Goal: Information Seeking & Learning: Compare options

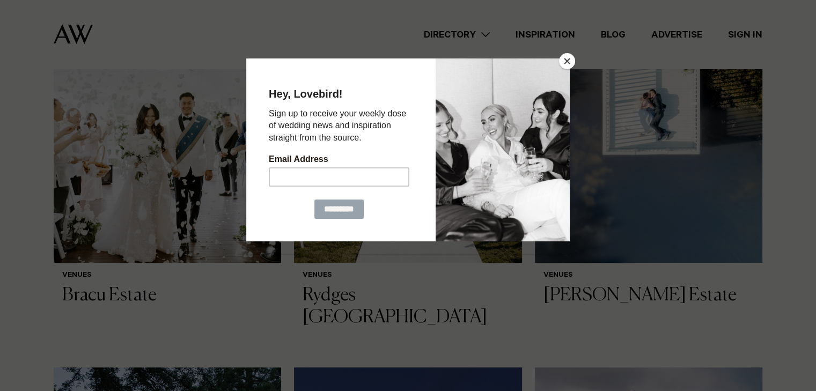
scroll to position [419, 0]
click at [568, 57] on button "Close" at bounding box center [567, 61] width 16 height 16
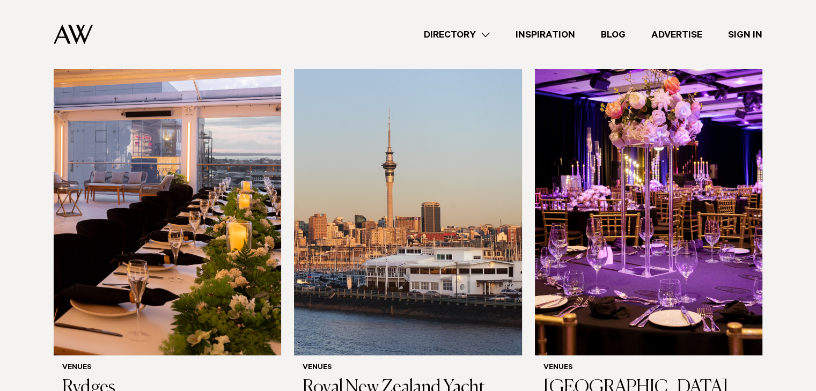
scroll to position [1557, 0]
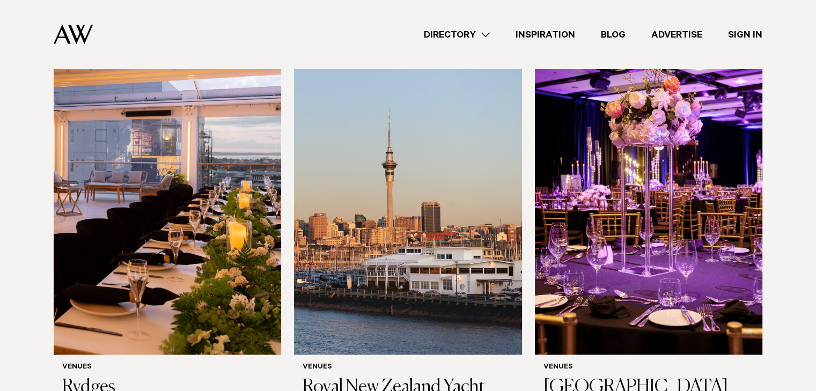
click at [78, 38] on img at bounding box center [73, 34] width 39 height 20
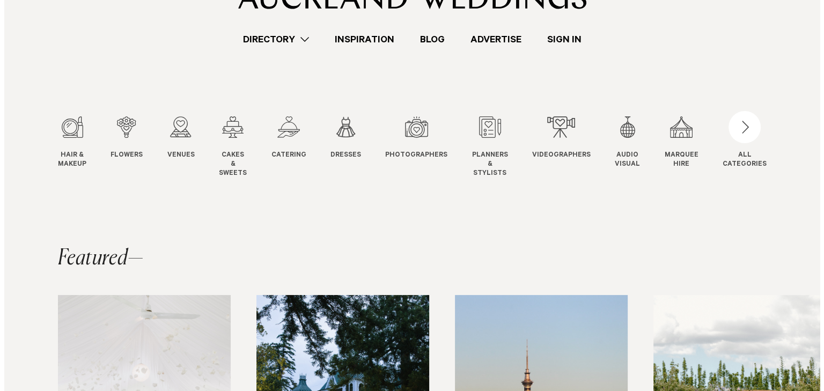
scroll to position [58, 0]
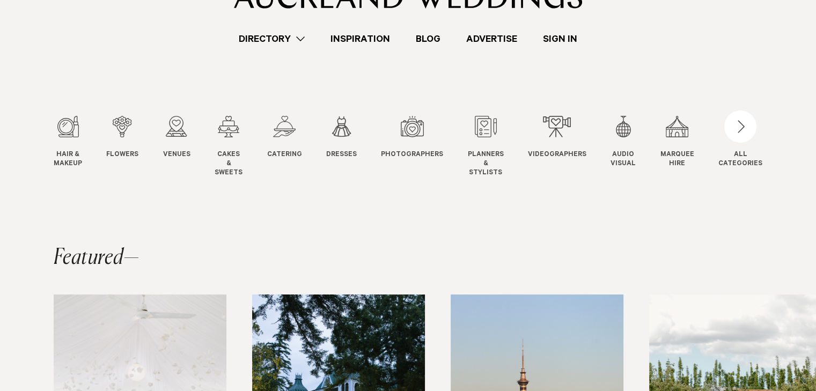
click at [745, 134] on div "button" at bounding box center [741, 127] width 32 height 32
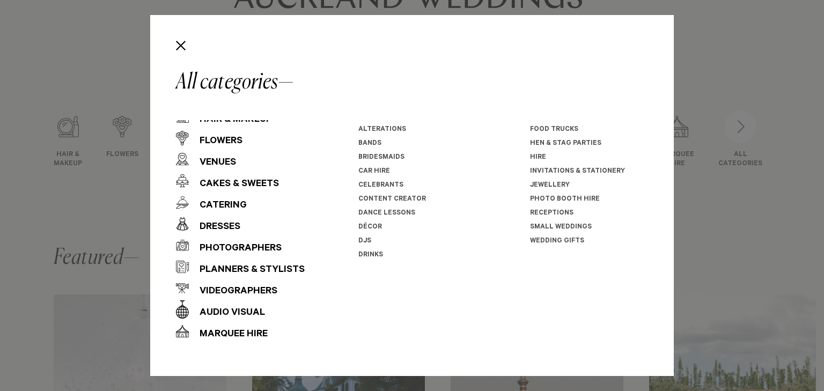
scroll to position [0, 0]
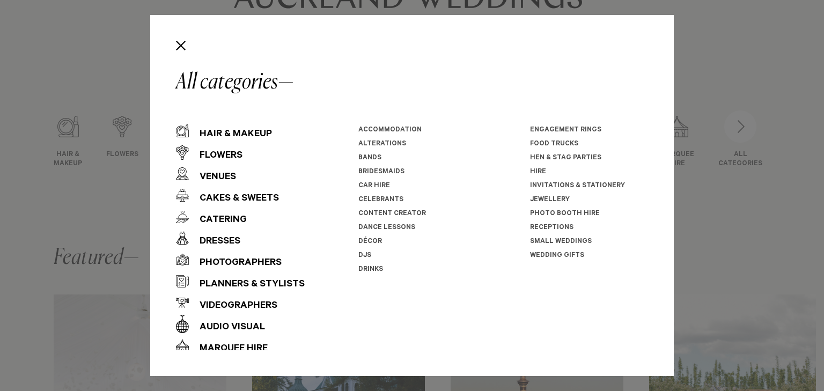
click at [223, 323] on div "Audio Visual" at bounding box center [227, 327] width 76 height 21
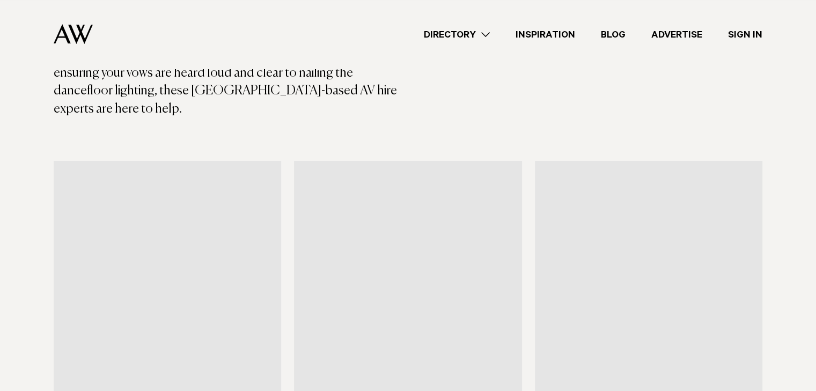
scroll to position [250, 0]
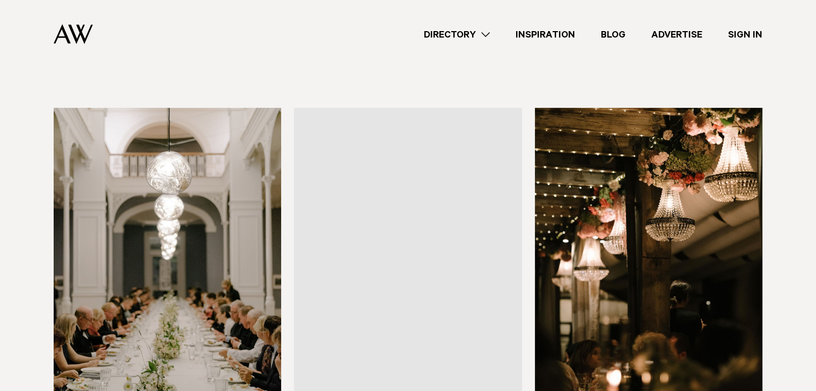
click at [789, 165] on div "Audio Visual Hire in [GEOGRAPHIC_DATA] The right audio visual setup will bring …" at bounding box center [408, 372] width 799 height 964
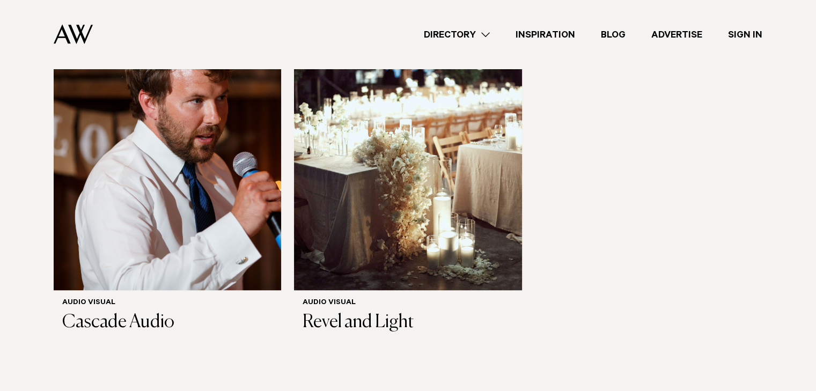
scroll to position [741, 0]
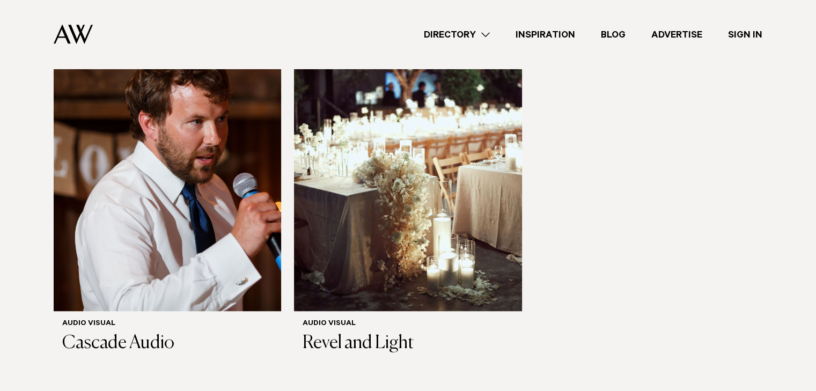
click at [211, 228] on img at bounding box center [168, 157] width 228 height 305
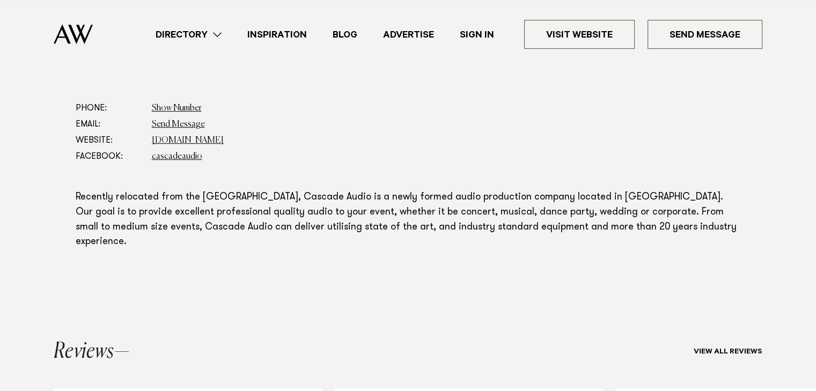
scroll to position [575, 0]
click at [224, 136] on link "www.cascadeaudio.co.nz" at bounding box center [188, 140] width 72 height 9
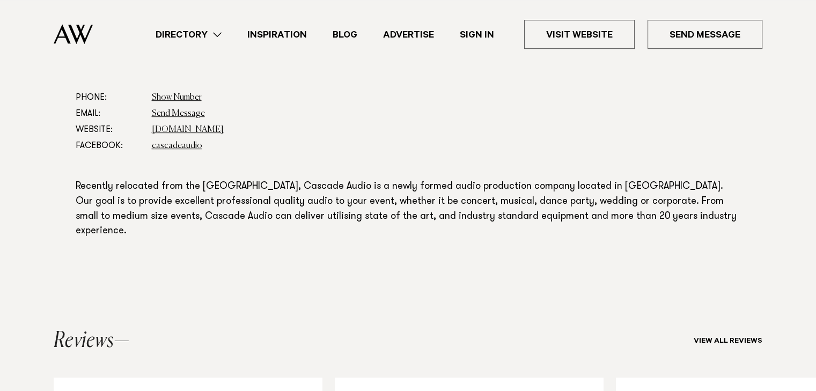
scroll to position [585, 0]
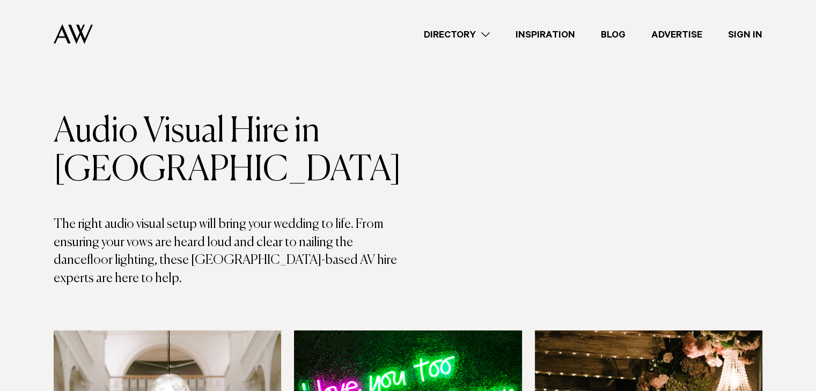
scroll to position [29, 0]
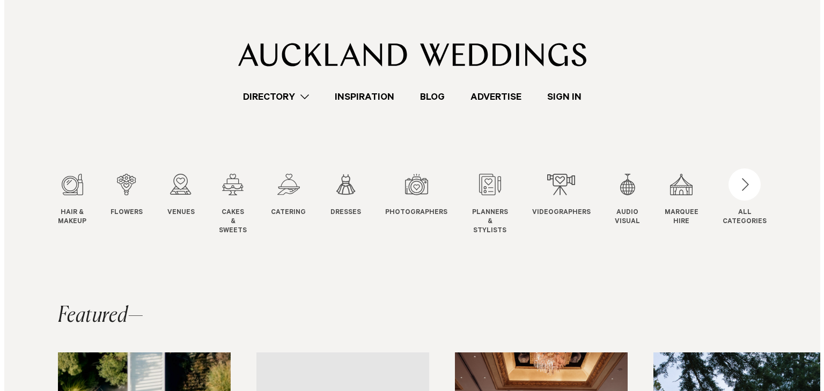
scroll to position [58, 0]
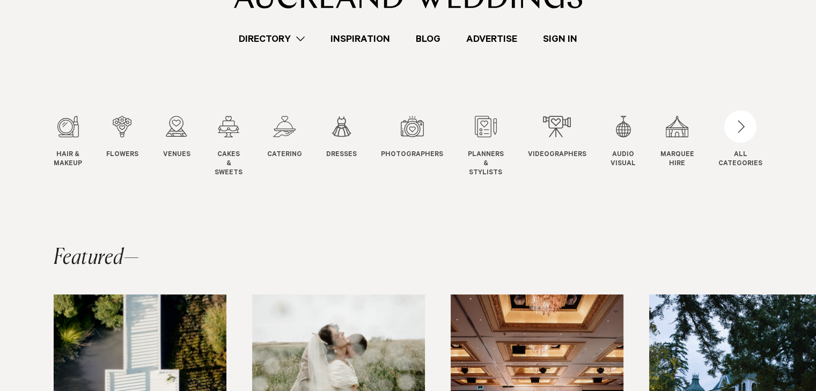
click at [746, 126] on div "button" at bounding box center [741, 127] width 32 height 32
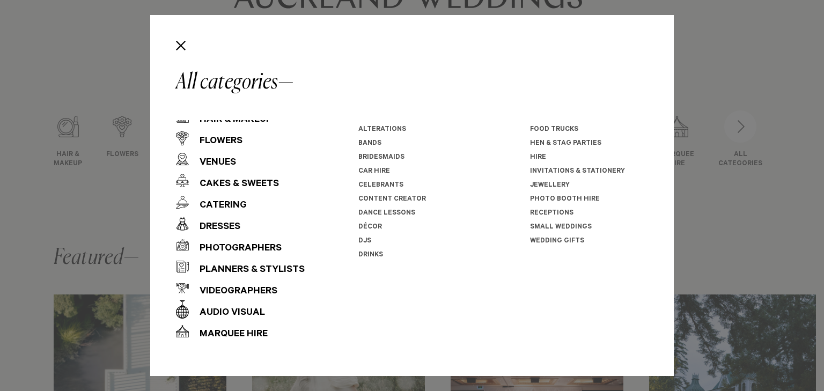
scroll to position [0, 0]
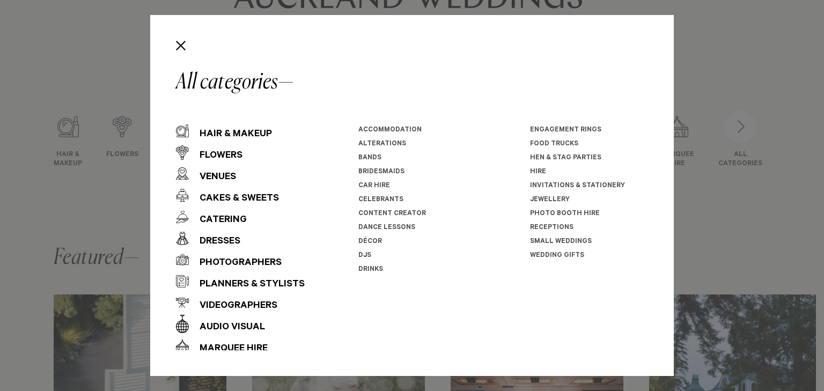
click at [363, 256] on link "DJs" at bounding box center [365, 256] width 13 height 8
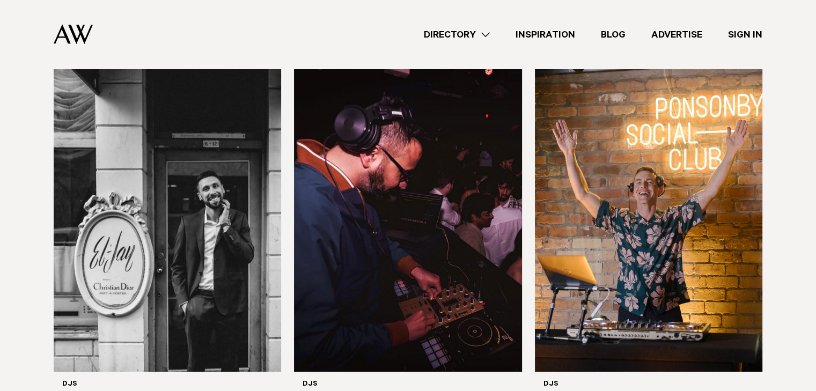
scroll to position [692, 0]
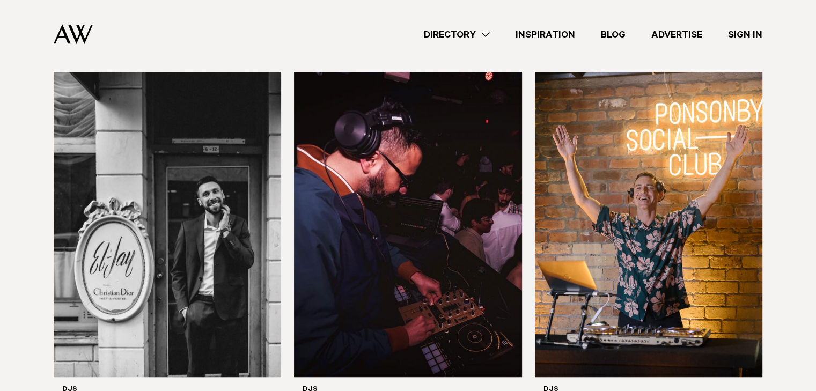
click at [439, 204] on img at bounding box center [408, 224] width 228 height 305
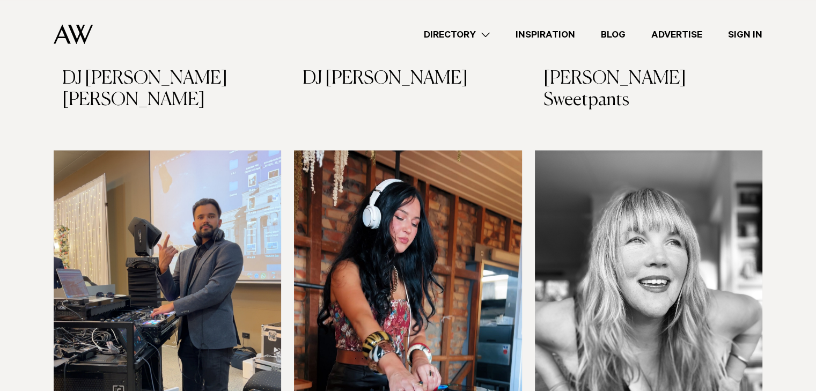
scroll to position [1897, 0]
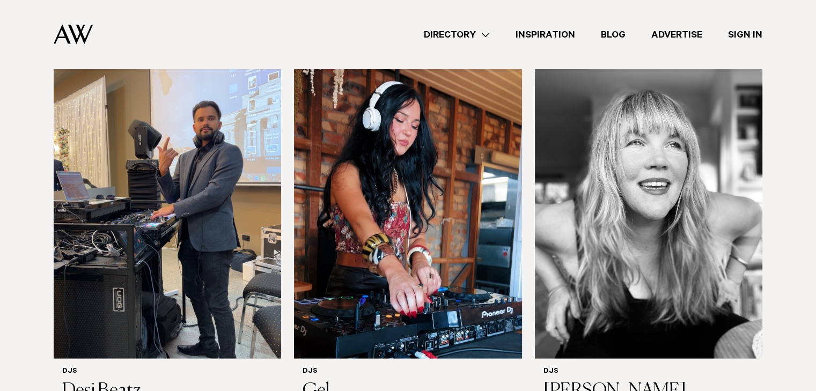
click at [472, 173] on img at bounding box center [408, 205] width 228 height 305
click at [602, 180] on img at bounding box center [649, 205] width 228 height 305
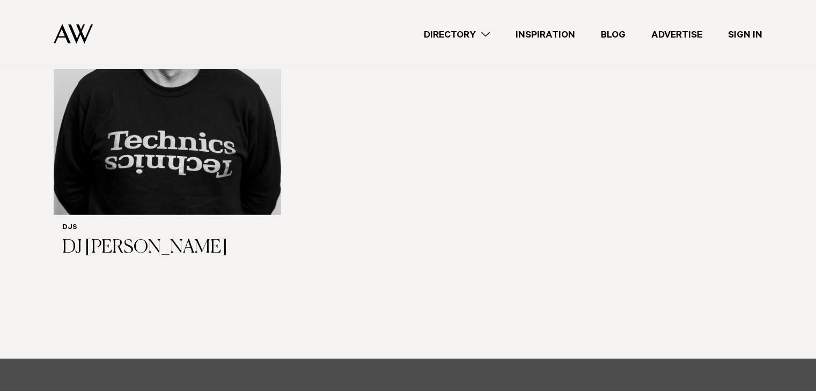
scroll to position [2429, 0]
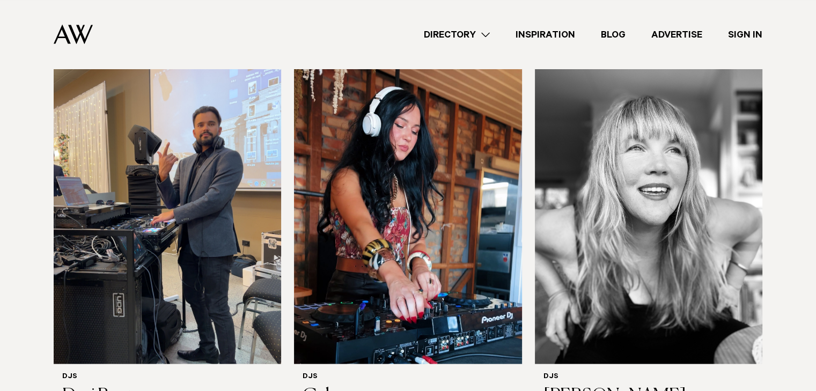
scroll to position [2184, 0]
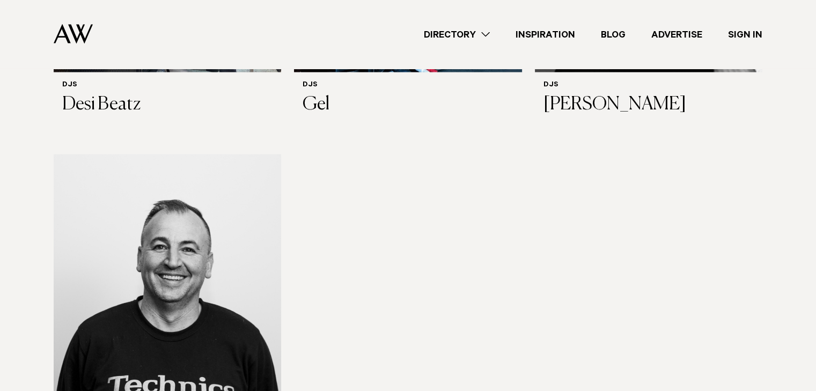
click at [207, 231] on img at bounding box center [168, 307] width 228 height 305
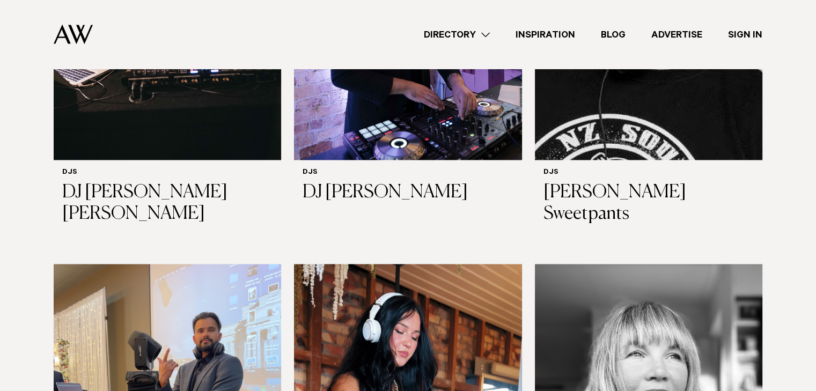
scroll to position [1431, 0]
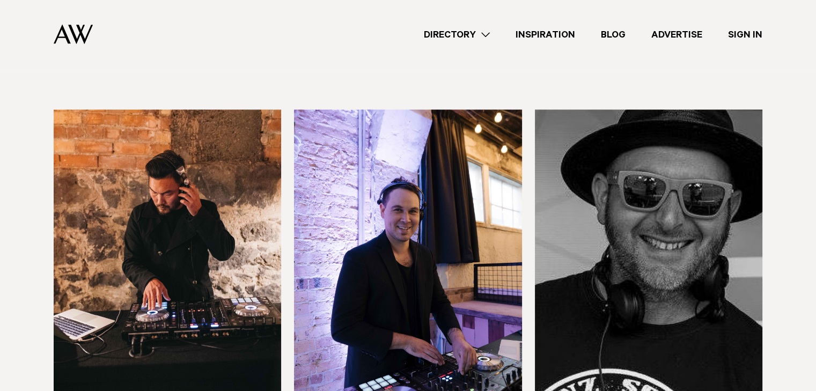
click at [365, 176] on img at bounding box center [408, 262] width 228 height 305
click at [178, 188] on img at bounding box center [168, 262] width 228 height 305
click at [597, 150] on img at bounding box center [649, 262] width 228 height 305
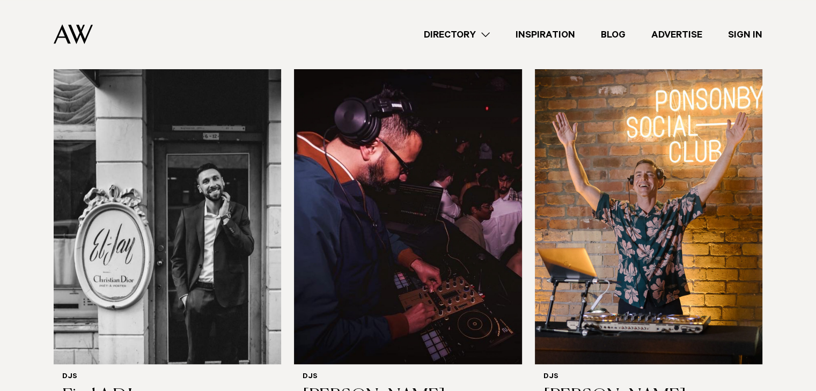
scroll to position [702, 0]
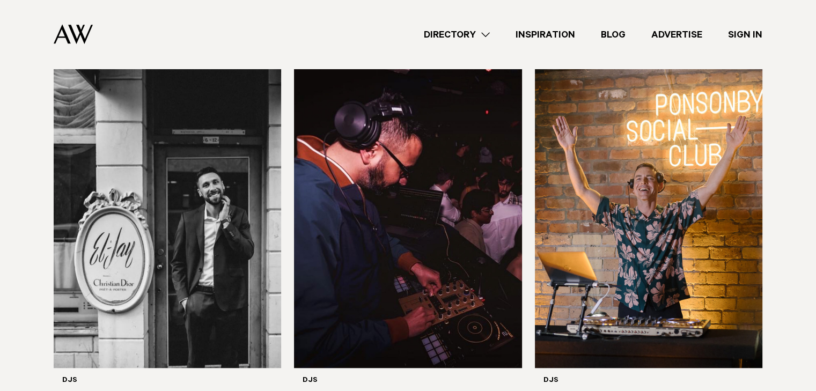
click at [198, 200] on img at bounding box center [168, 215] width 228 height 305
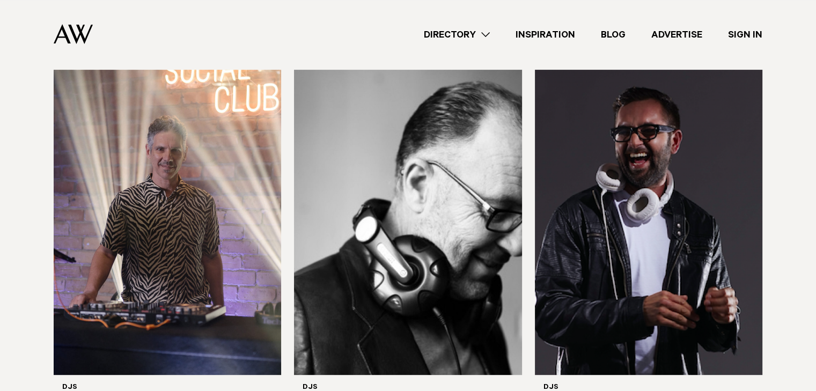
scroll to position [306, 0]
click at [198, 200] on img at bounding box center [168, 222] width 228 height 305
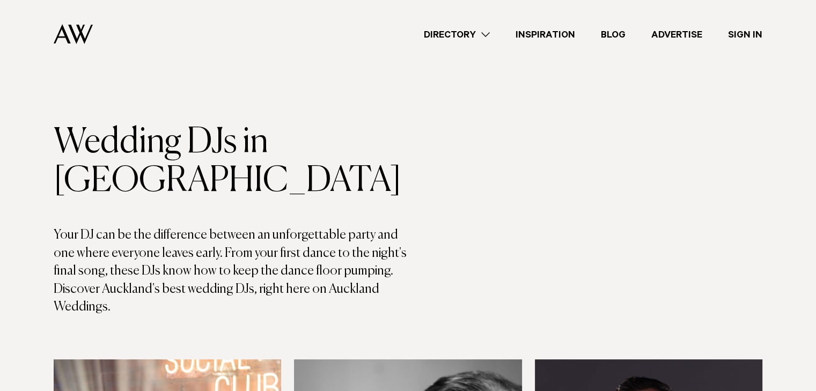
scroll to position [0, 0]
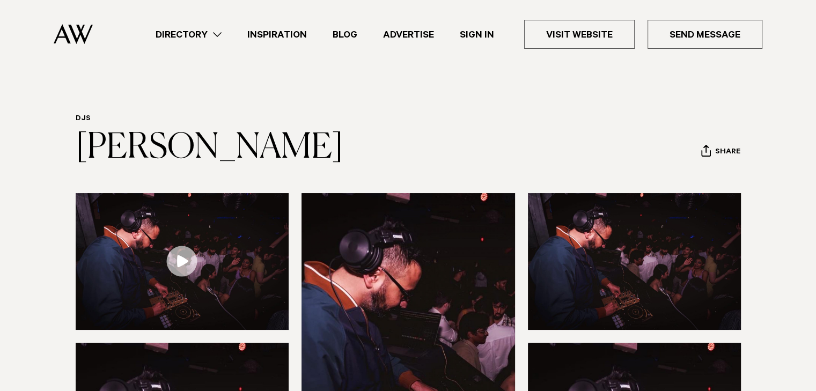
click at [473, 123] on header "DJs DJ Teik Share Copy Link Email twitter facebook" at bounding box center [409, 140] width 666 height 53
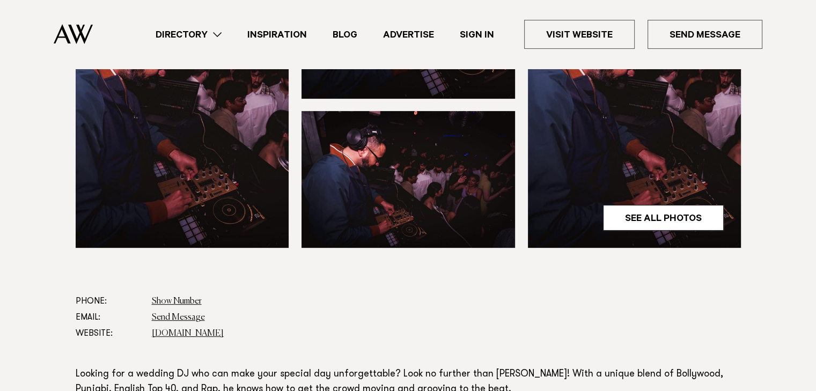
scroll to position [447, 0]
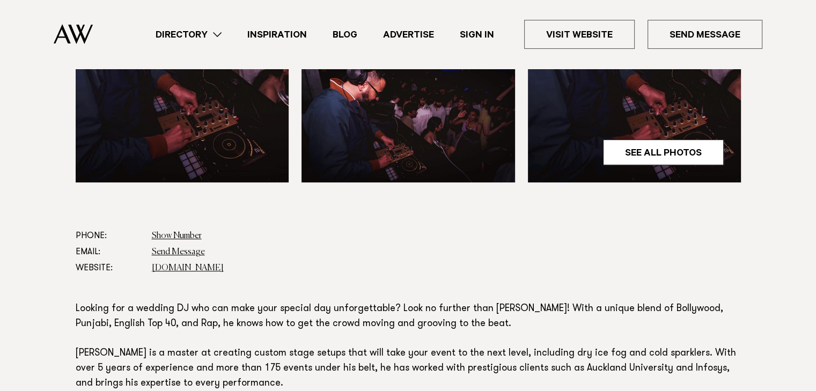
click at [201, 262] on dd "www.findadj.co.nz" at bounding box center [446, 268] width 589 height 16
click at [207, 266] on link "[DOMAIN_NAME]" at bounding box center [188, 268] width 72 height 9
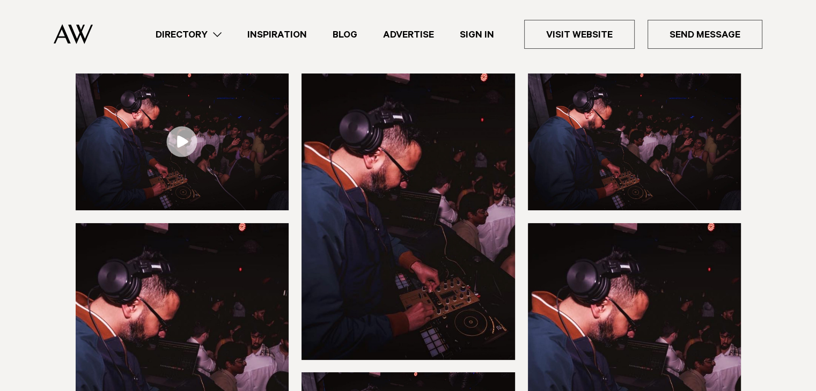
drag, startPoint x: 418, startPoint y: 273, endPoint x: 486, endPoint y: -32, distance: 312.0
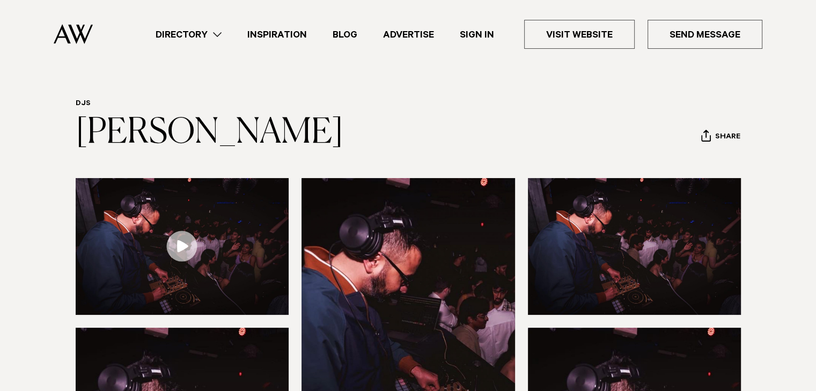
click at [450, 111] on header "DJs DJ Teik Share Copy Link Email twitter facebook" at bounding box center [409, 125] width 666 height 53
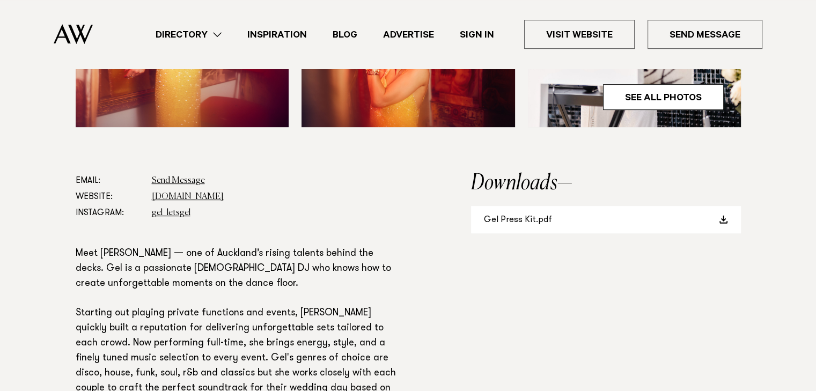
scroll to position [529, 0]
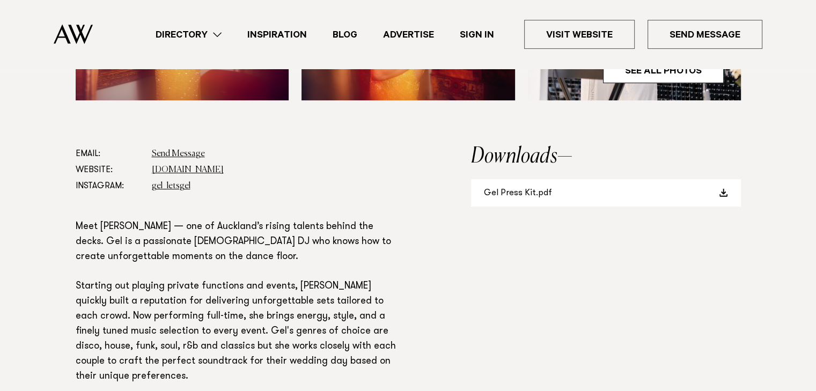
click at [561, 188] on link "Gel Press Kit.pdf" at bounding box center [606, 192] width 270 height 27
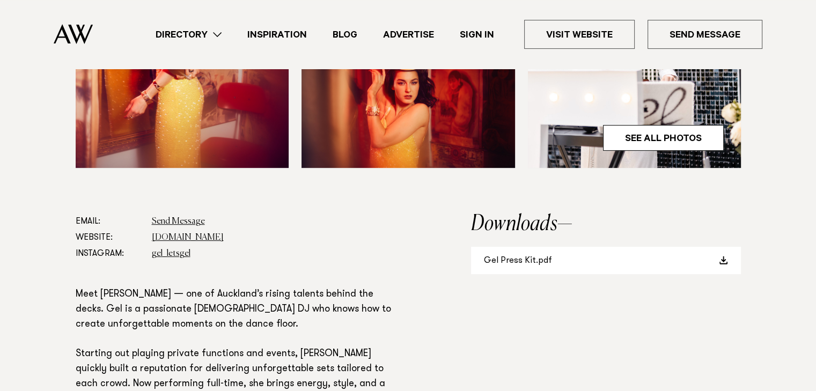
scroll to position [455, 0]
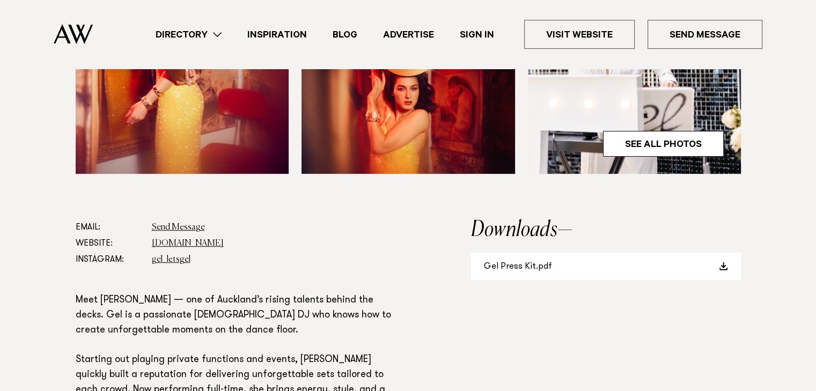
click at [180, 259] on link "gel_letsgel" at bounding box center [171, 260] width 39 height 9
click at [194, 244] on link "www.dj-gel.com" at bounding box center [188, 243] width 72 height 9
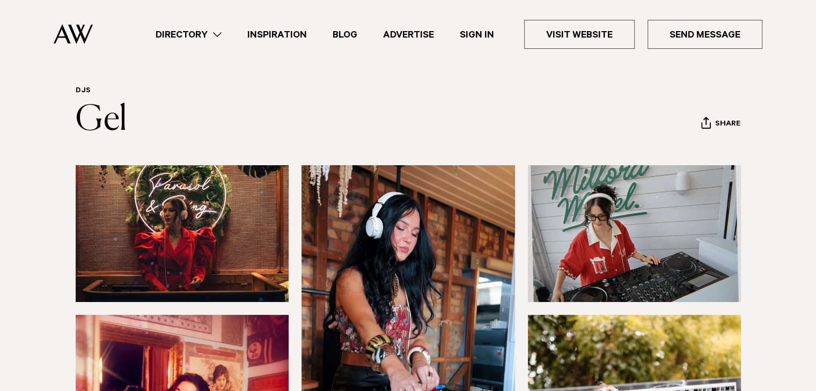
scroll to position [21, 0]
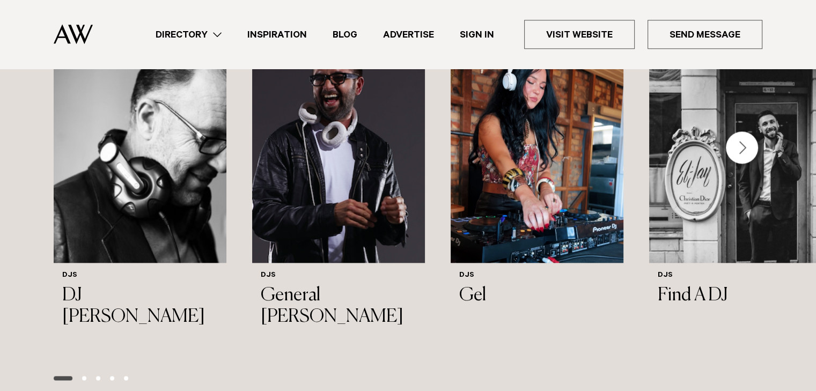
scroll to position [1157, 0]
click at [392, 156] on img "2 / 15" at bounding box center [338, 147] width 173 height 232
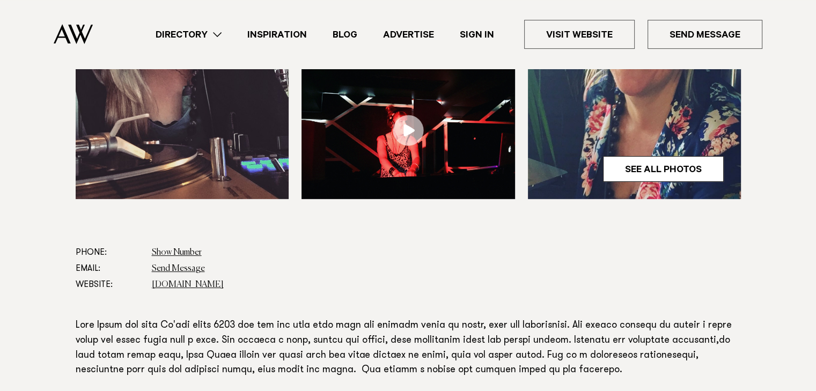
scroll to position [425, 0]
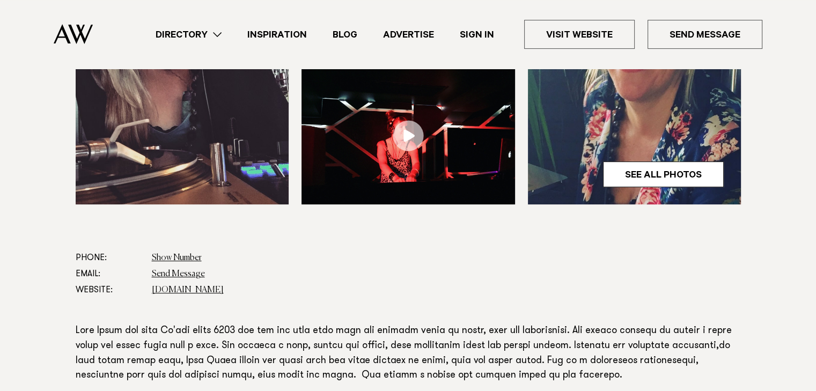
click at [200, 288] on link "[DOMAIN_NAME]" at bounding box center [188, 290] width 72 height 9
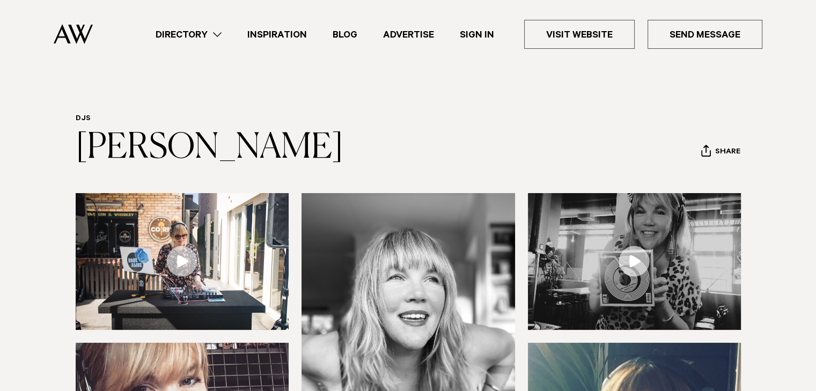
scroll to position [332, 0]
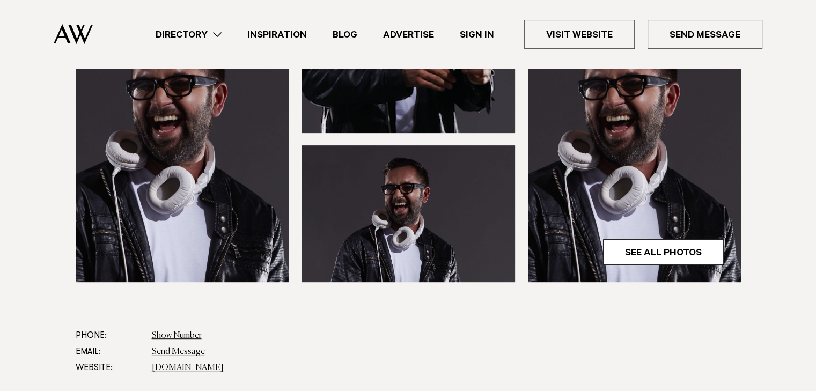
scroll to position [386, 0]
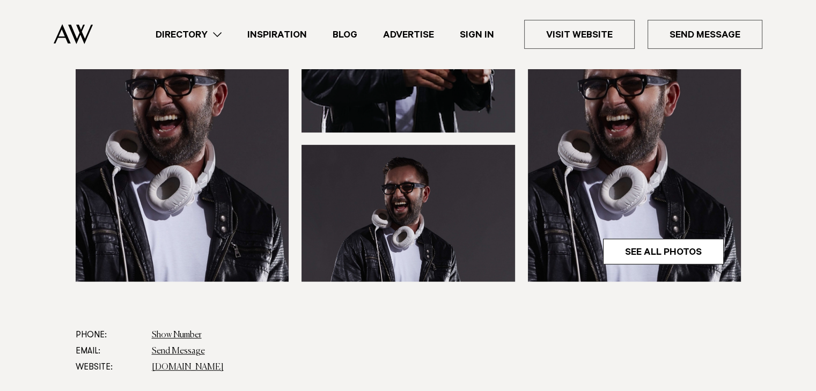
click at [209, 363] on link "[DOMAIN_NAME]" at bounding box center [188, 367] width 72 height 9
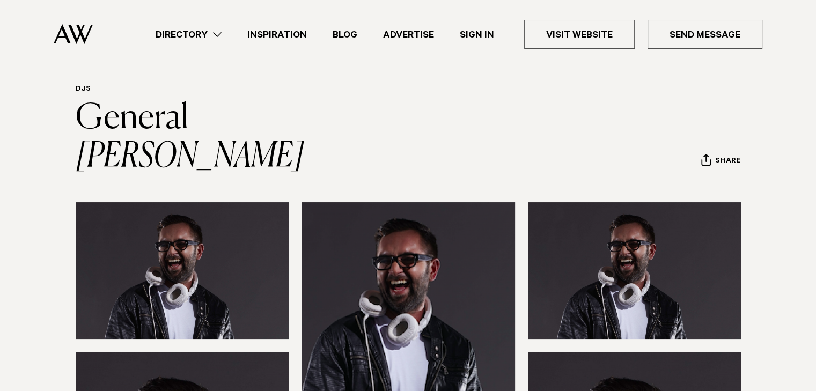
scroll to position [11, 0]
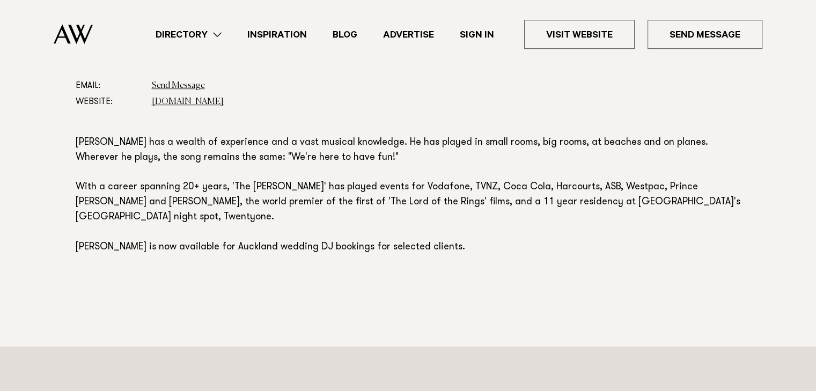
scroll to position [592, 0]
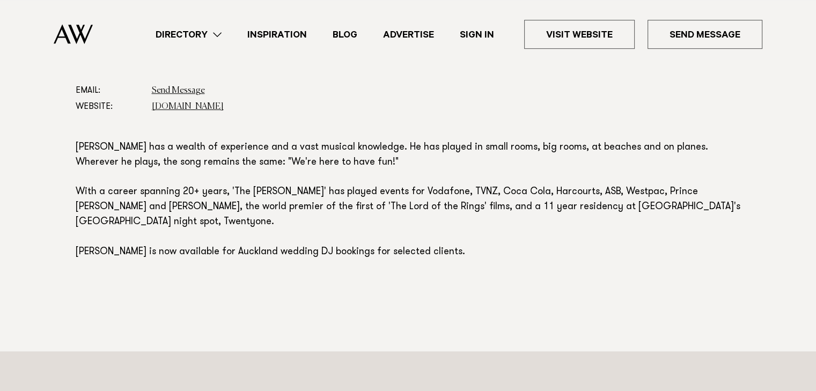
click at [200, 108] on link "[DOMAIN_NAME]" at bounding box center [188, 107] width 72 height 9
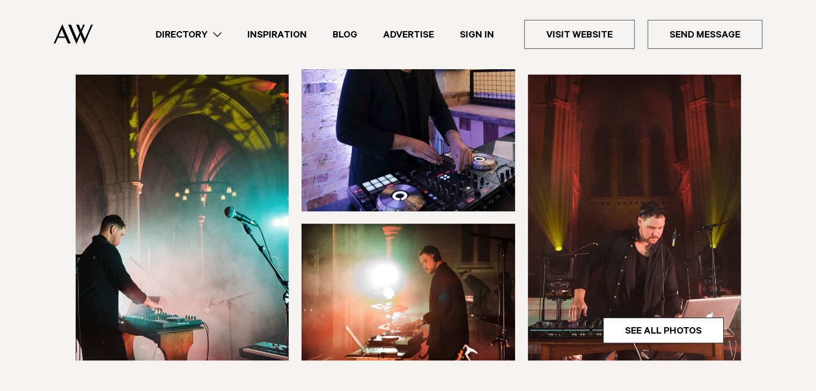
scroll to position [520, 0]
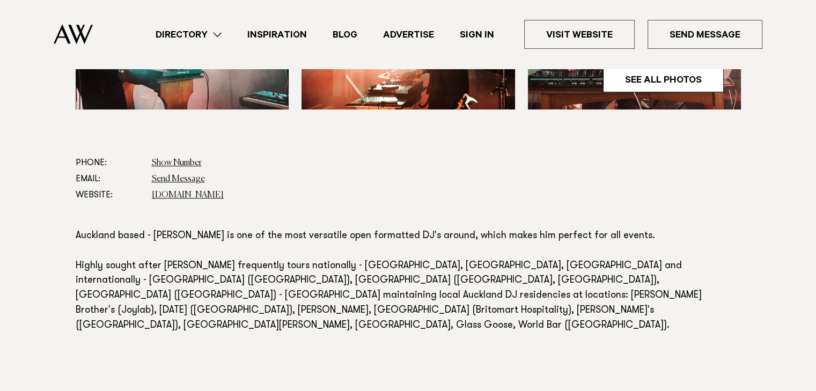
click at [206, 194] on link "[DOMAIN_NAME]" at bounding box center [188, 195] width 72 height 9
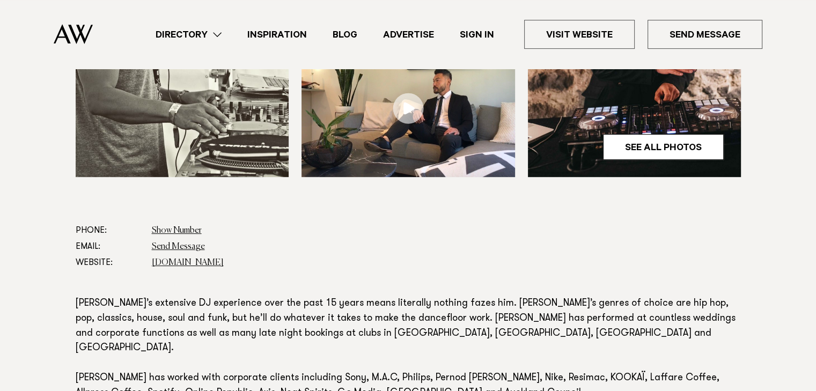
scroll to position [535, 0]
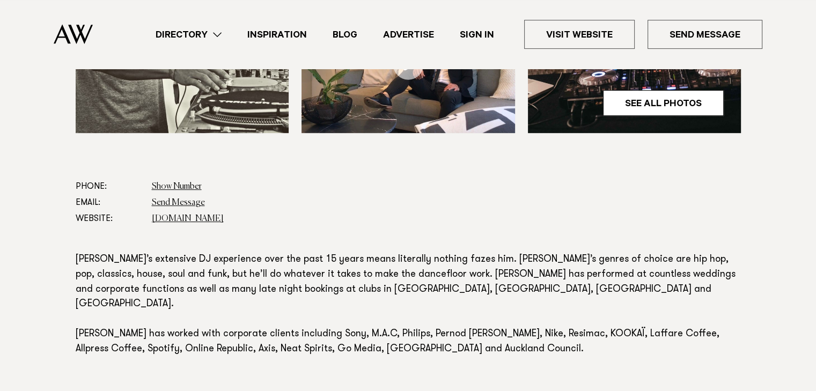
click at [193, 215] on link "[DOMAIN_NAME]" at bounding box center [188, 219] width 72 height 9
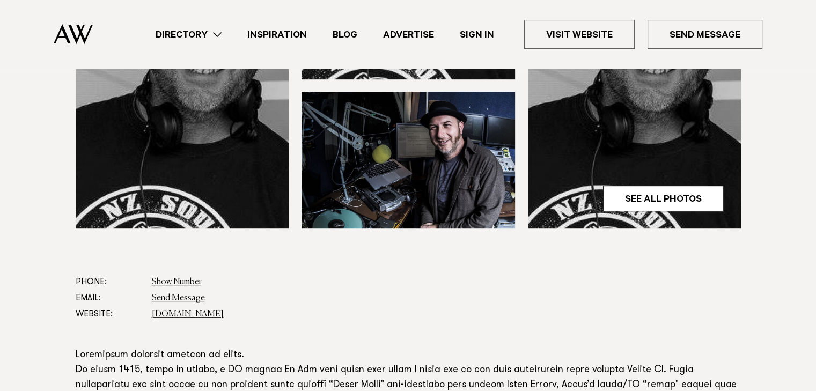
scroll to position [440, 0]
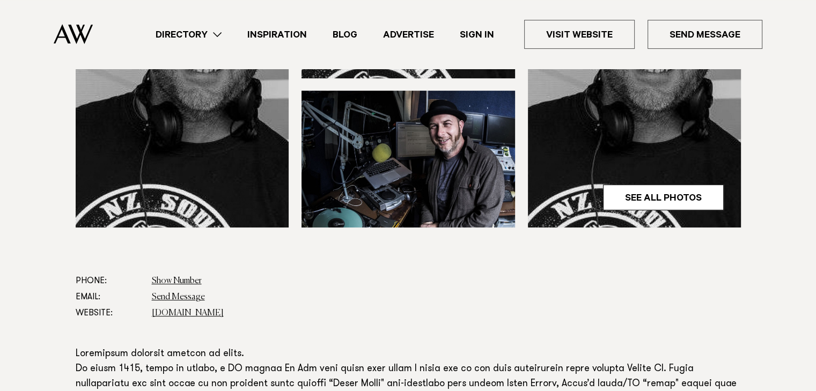
click at [209, 309] on link "[DOMAIN_NAME]" at bounding box center [188, 313] width 72 height 9
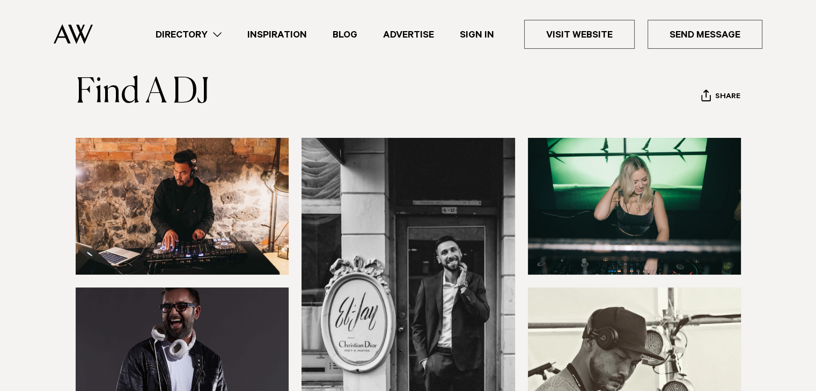
scroll to position [56, 0]
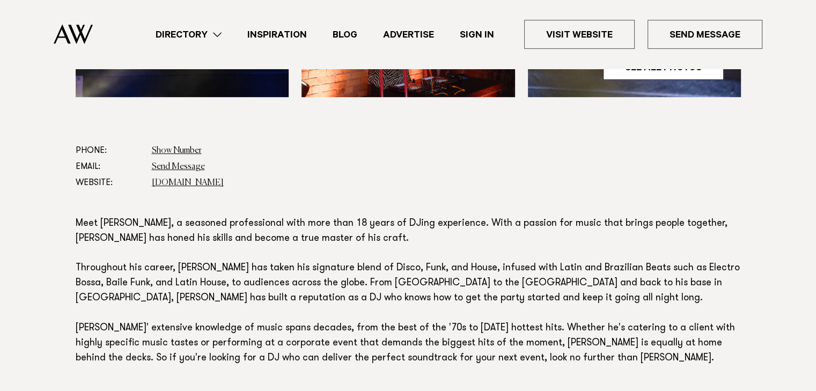
scroll to position [532, 0]
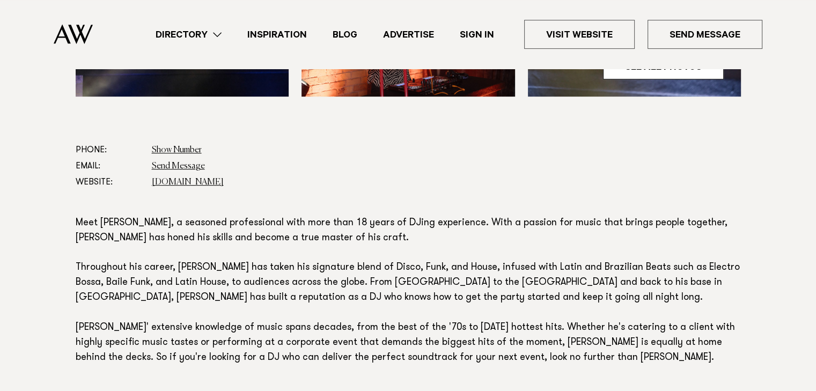
click at [201, 185] on link "[DOMAIN_NAME]" at bounding box center [188, 182] width 72 height 9
